Goal: Browse casually

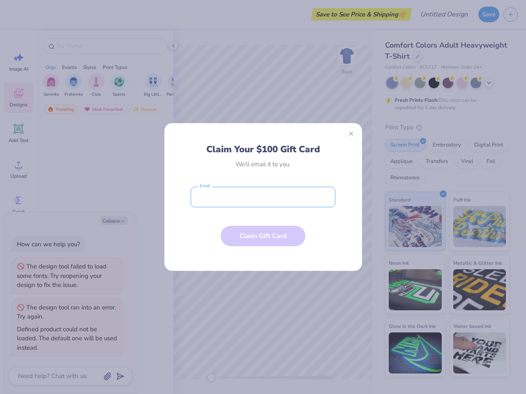
click at [263, 197] on input "email" at bounding box center [263, 197] width 145 height 21
click at [351, 134] on button "Close" at bounding box center [351, 134] width 14 height 14
